Goal: Subscribe to service/newsletter

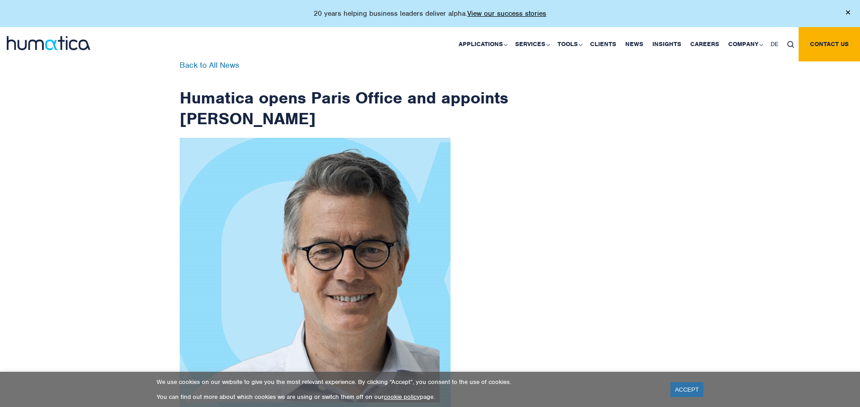
scroll to position [1439, 0]
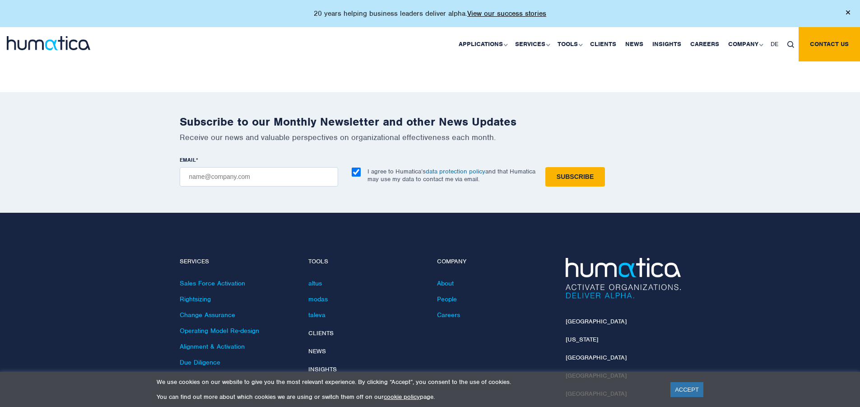
checkbox input "true"
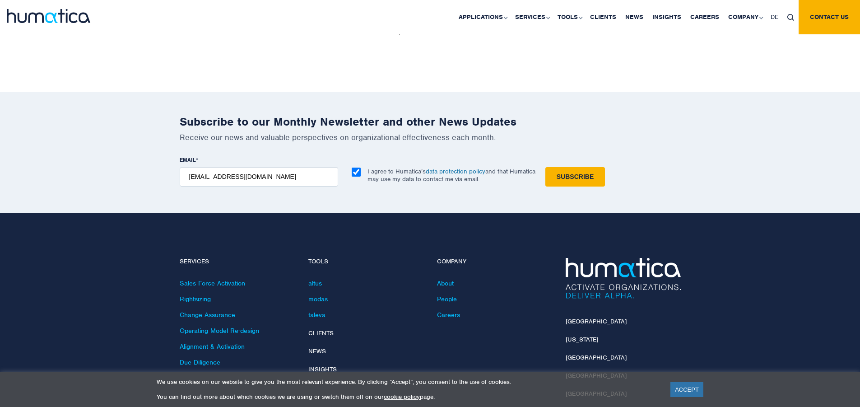
type input "[EMAIL_ADDRESS][DOMAIN_NAME]"
click at [545, 167] on input "Subscribe" at bounding box center [575, 176] width 60 height 19
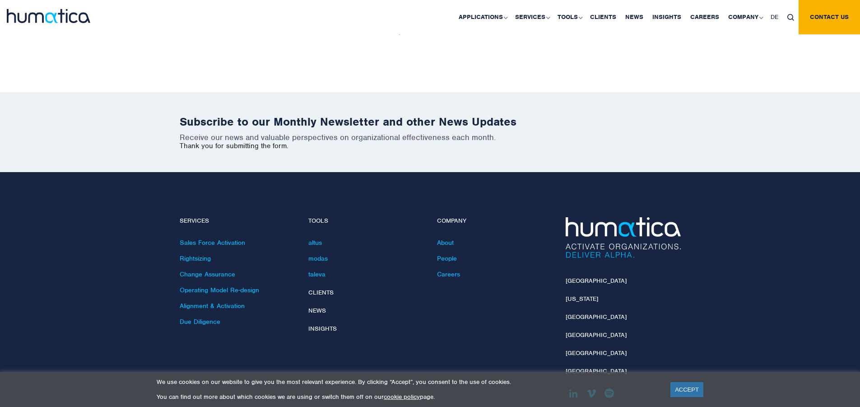
scroll to position [1399, 0]
